Goal: Information Seeking & Learning: Learn about a topic

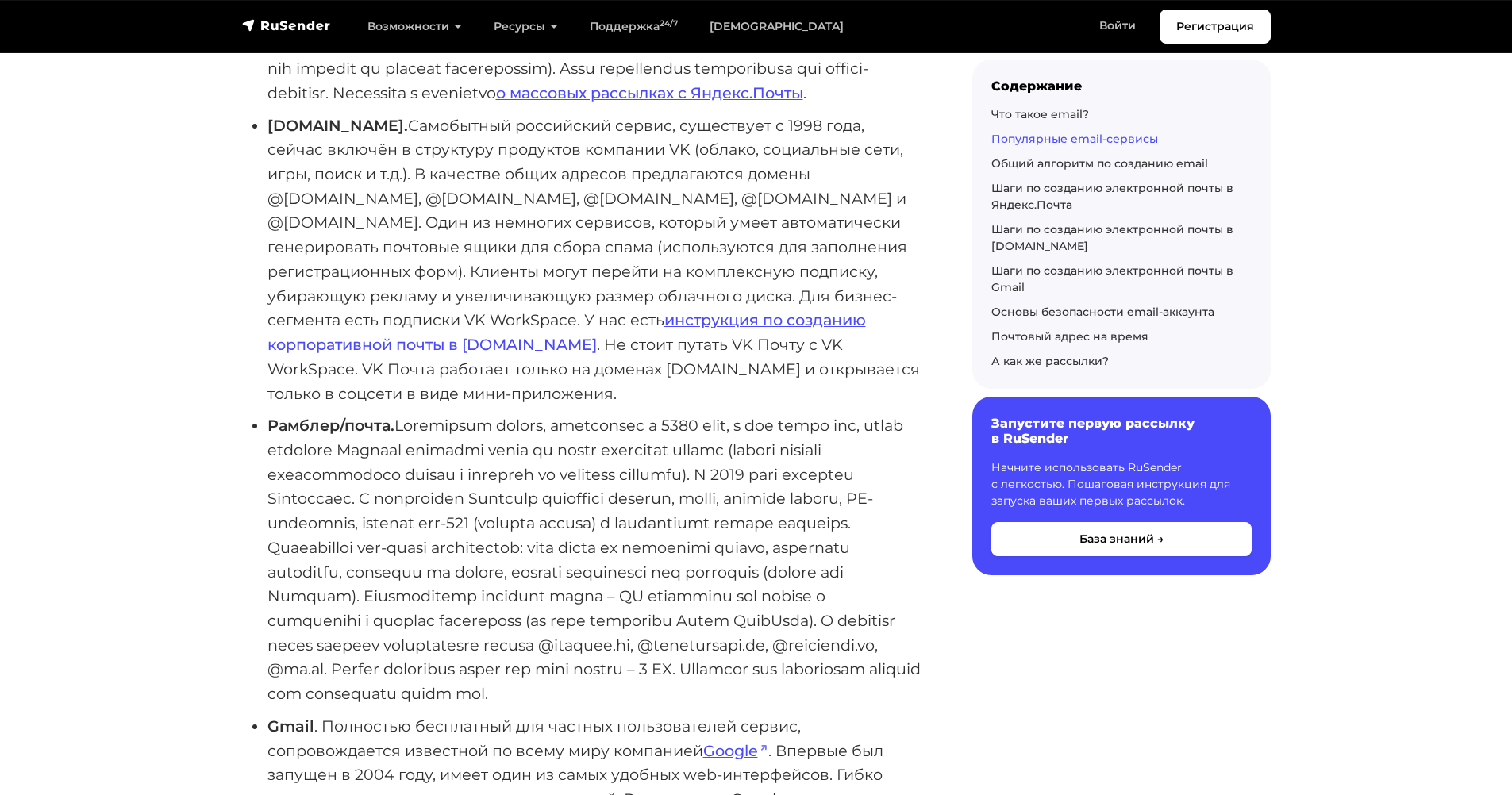
scroll to position [10100, 0]
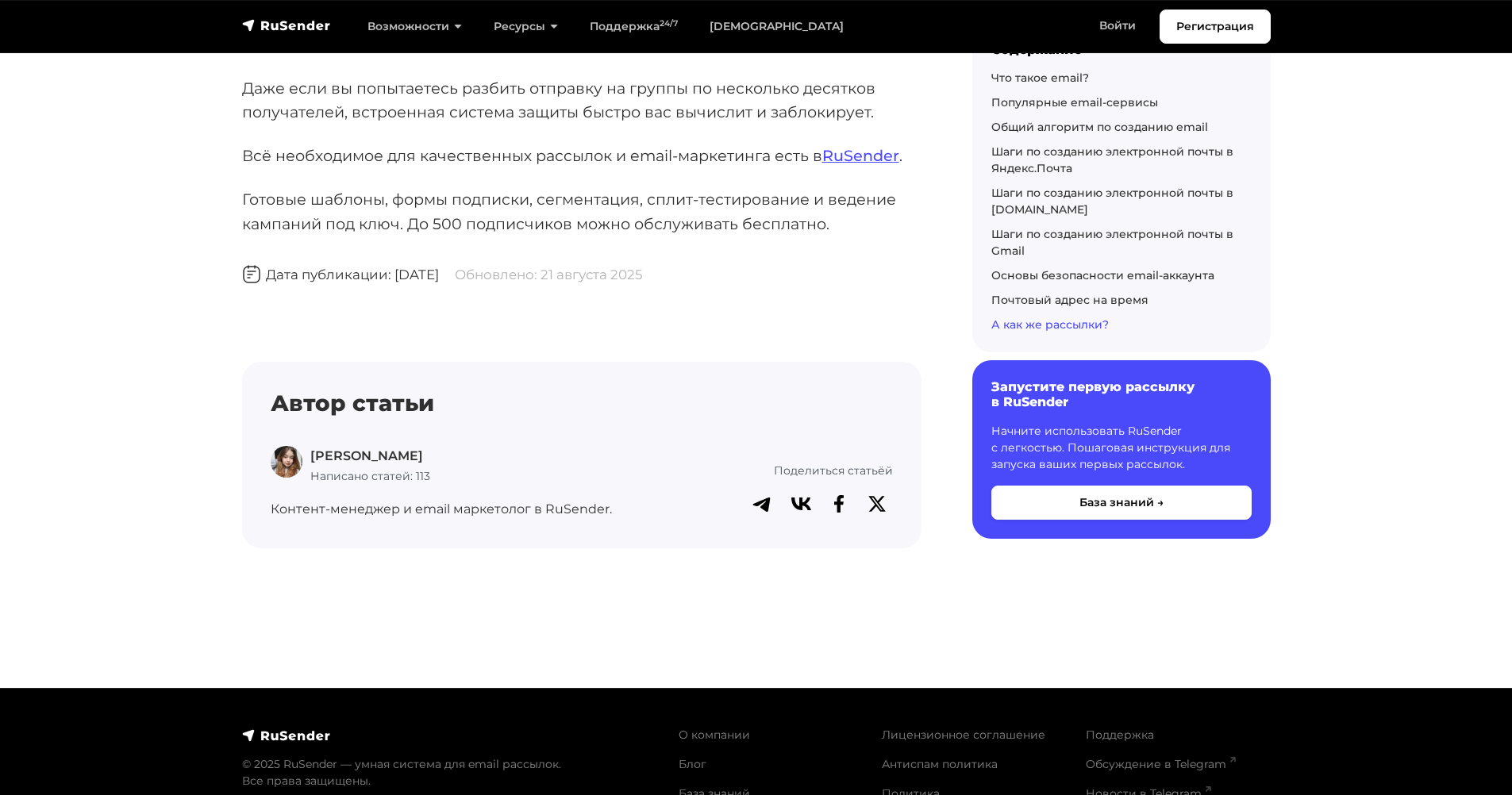
drag, startPoint x: 156, startPoint y: 206, endPoint x: 76, endPoint y: 697, distance: 497.5
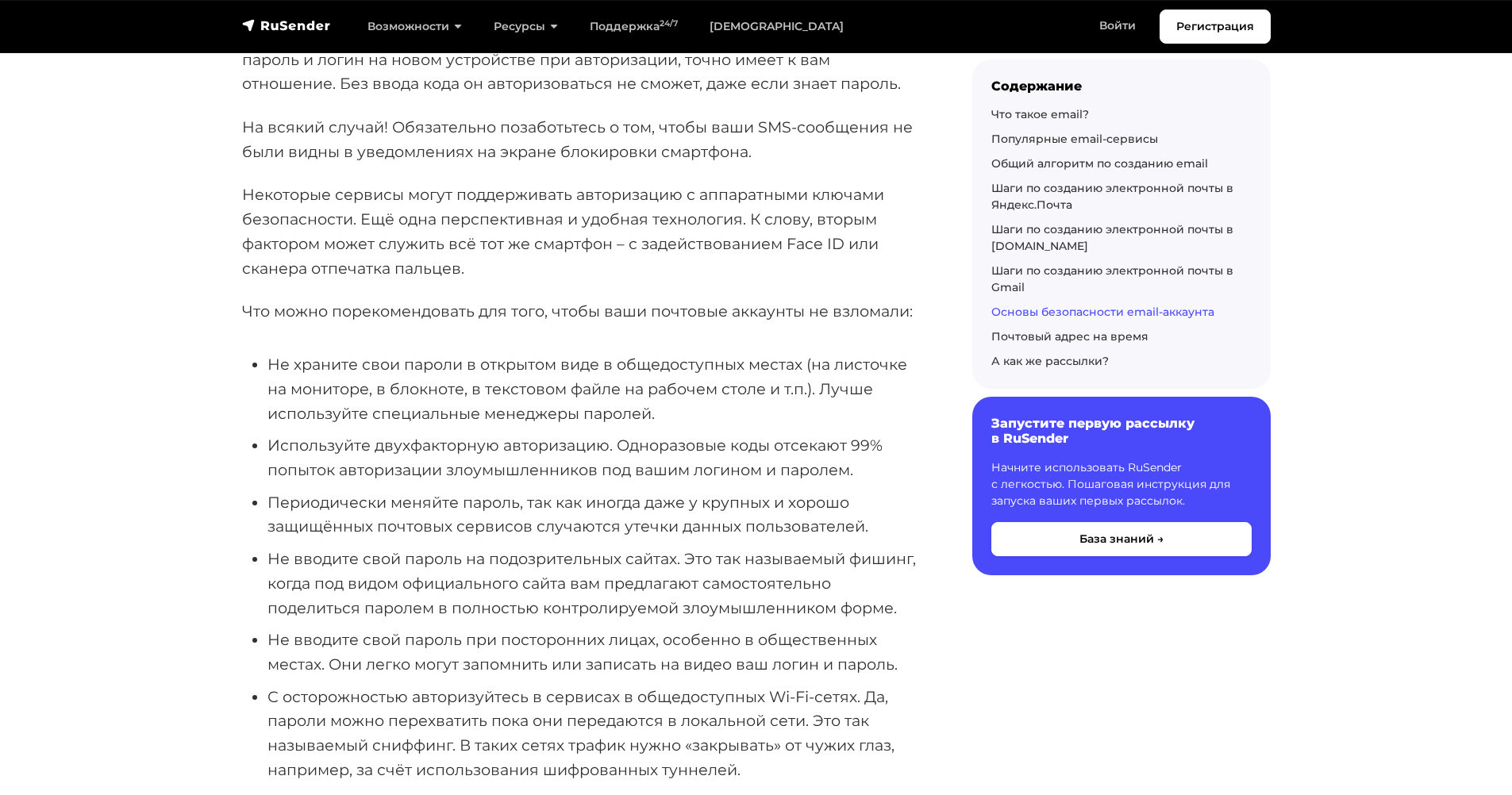
scroll to position [0, 0]
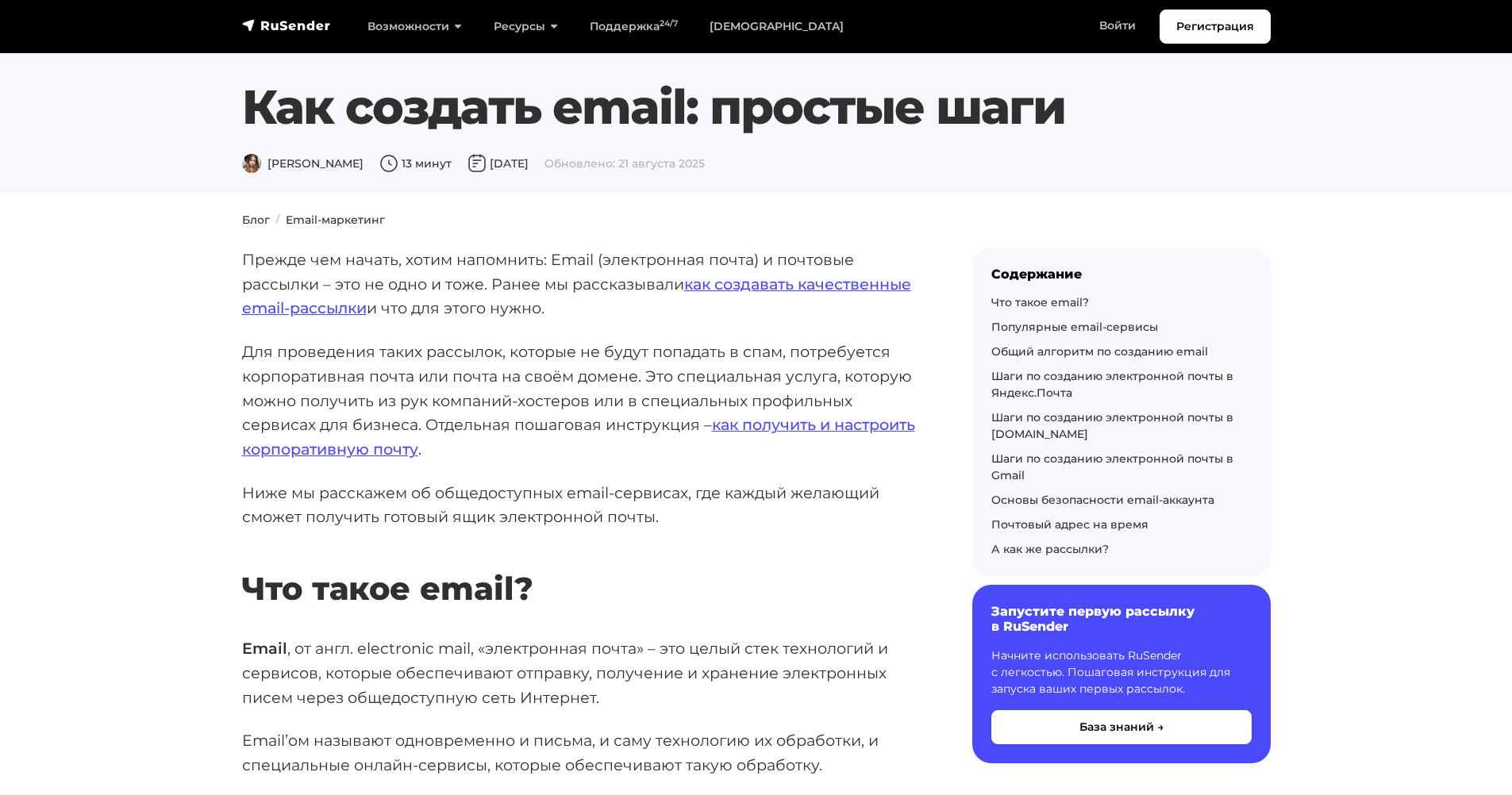
drag, startPoint x: 111, startPoint y: 417, endPoint x: 104, endPoint y: 128, distance: 289.1
click at [249, 31] on img "navbar" at bounding box center [287, 26] width 89 height 16
click at [277, 155] on div "Дарья Л. 13 минут 1 ноября 2022 Обновлено: 21 августа 2025" at bounding box center [713, 164] width 941 height 19
click at [268, 159] on span "Дарья Л." at bounding box center [303, 163] width 122 height 14
click at [242, 159] on span at bounding box center [254, 163] width 23 height 14
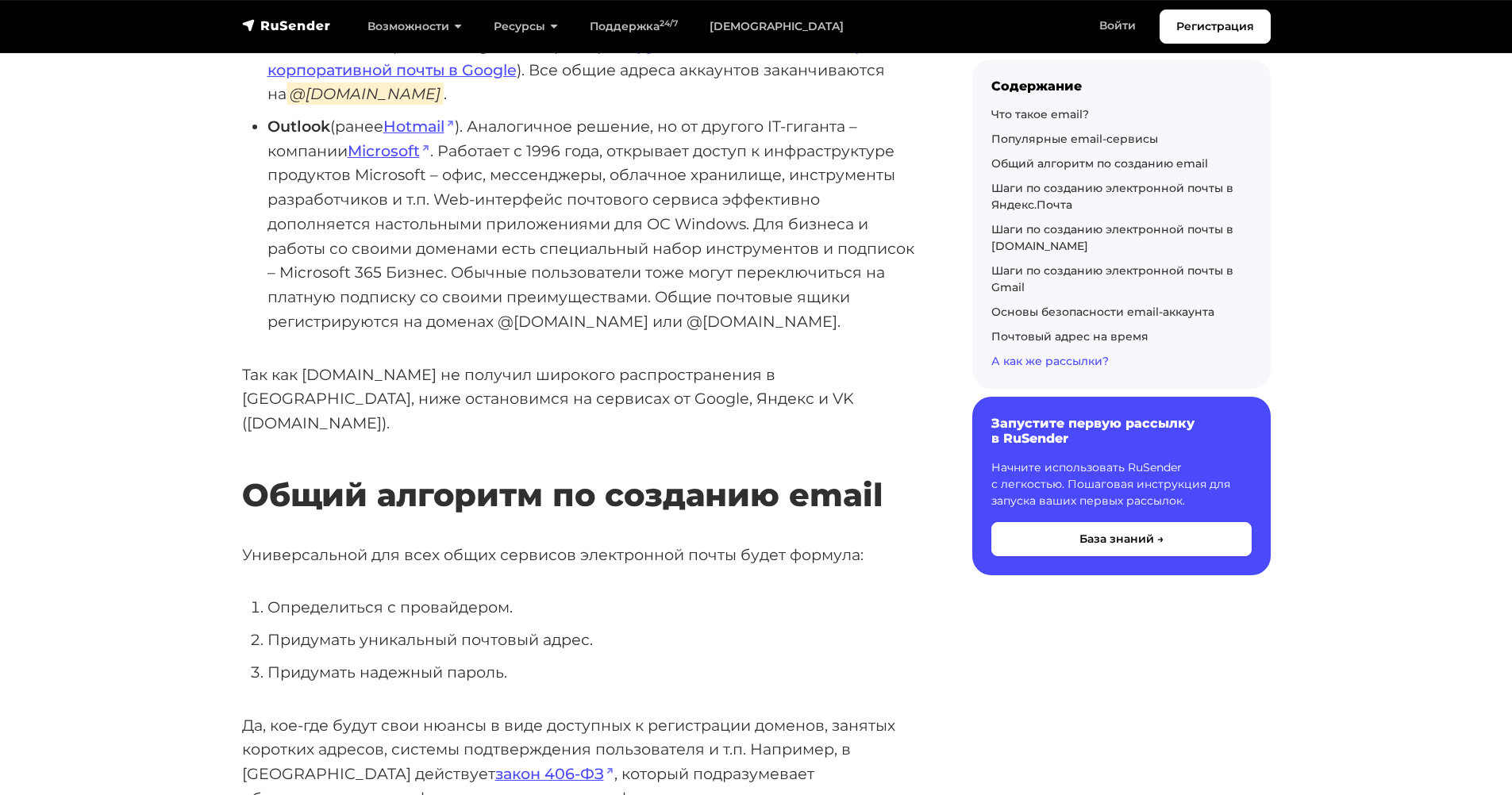
scroll to position [10100, 0]
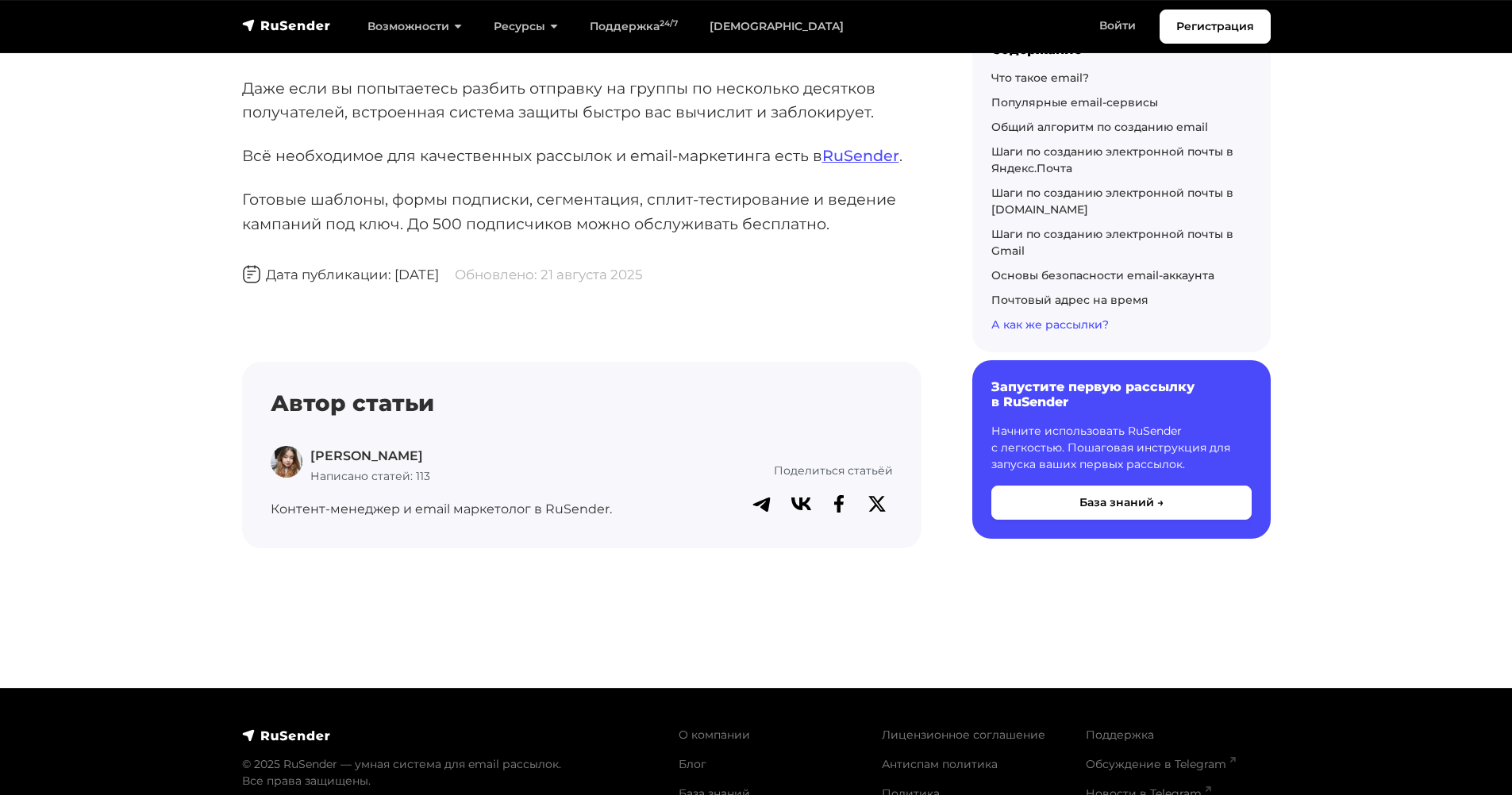
drag, startPoint x: 152, startPoint y: 542, endPoint x: 35, endPoint y: 533, distance: 117.3
click at [318, 446] on p "Дарья Л." at bounding box center [370, 456] width 120 height 21
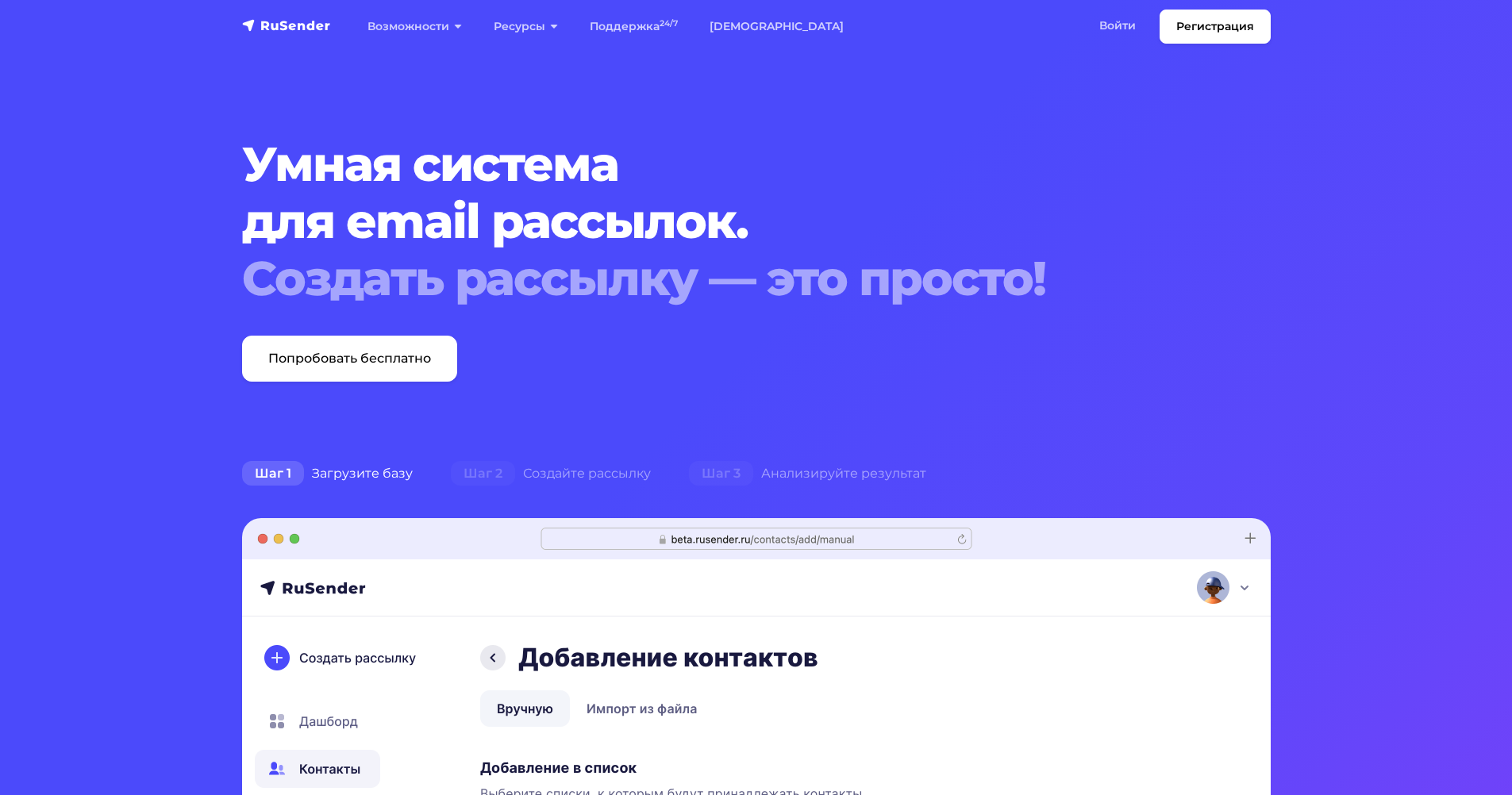
drag, startPoint x: 698, startPoint y: 562, endPoint x: 702, endPoint y: 570, distance: 8.9
